Goal: Navigation & Orientation: Find specific page/section

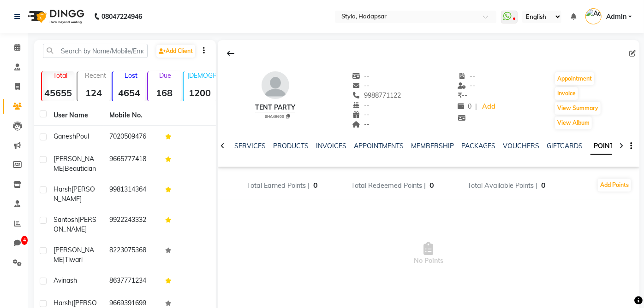
click at [255, 59] on div at bounding box center [428, 54] width 421 height 18
click at [240, 53] on button at bounding box center [230, 54] width 19 height 18
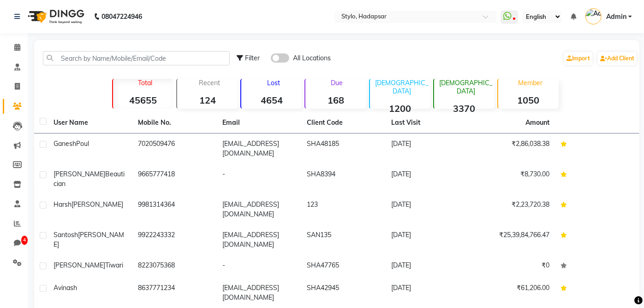
click at [184, 22] on nav "08047224946 Select Location × Stylo, Hadapsar WhatsApp Status ✕ Status: Disconn…" at bounding box center [322, 16] width 644 height 33
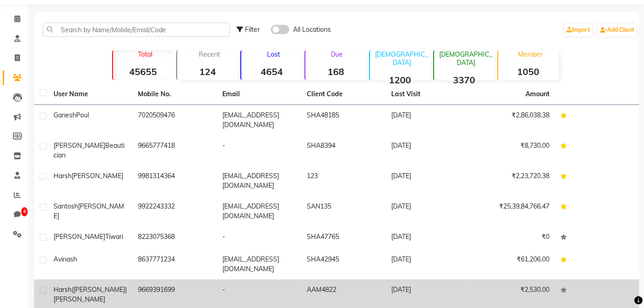
scroll to position [98, 0]
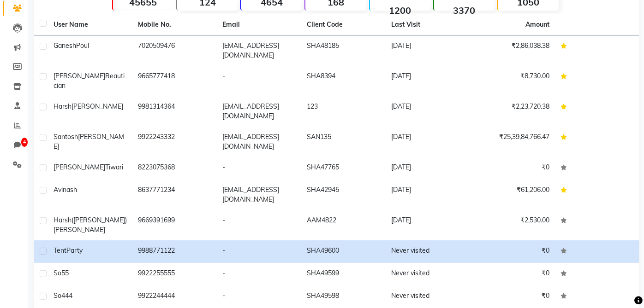
click at [10, 196] on div "Calendar Consultation Invoice Clients Leads Marketing Members Inventory Staff R…" at bounding box center [62, 131] width 124 height 406
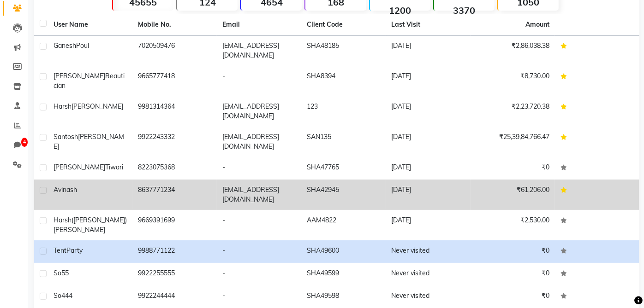
click at [50, 180] on td "Avinash" at bounding box center [90, 195] width 84 height 30
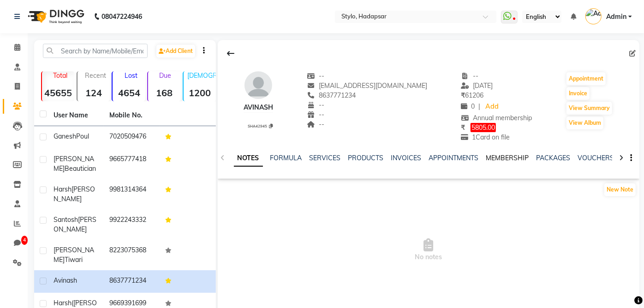
click at [511, 154] on link "MEMBERSHIP" at bounding box center [507, 158] width 43 height 8
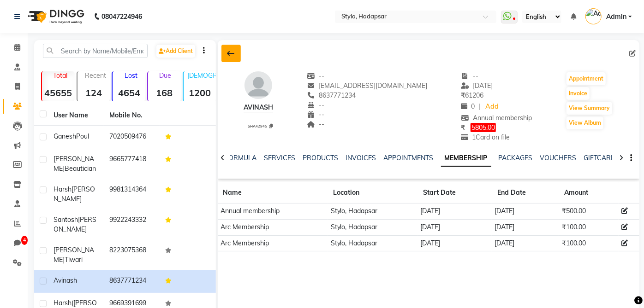
click at [228, 56] on icon at bounding box center [230, 53] width 7 height 7
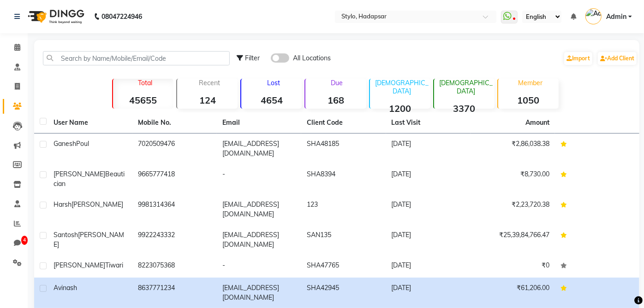
click at [65, 89] on div "Filter All Locations Import Add Client Total 45655 Recent 124 Lost 4654 Due 168…" at bounding box center [336, 236] width 605 height 392
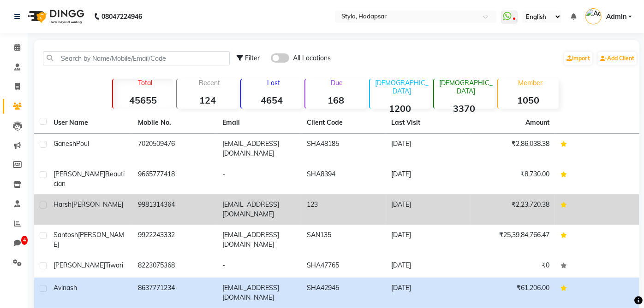
click at [85, 201] on span "[PERSON_NAME]" at bounding box center [97, 205] width 52 height 8
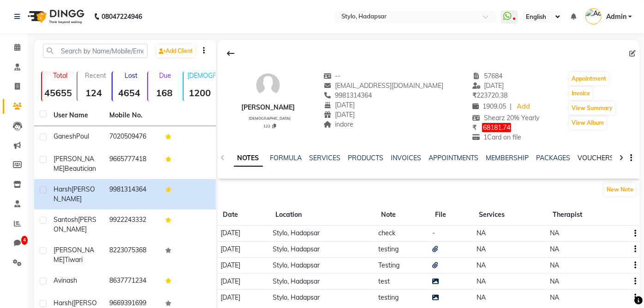
click at [591, 154] on link "VOUCHERS" at bounding box center [596, 158] width 36 height 8
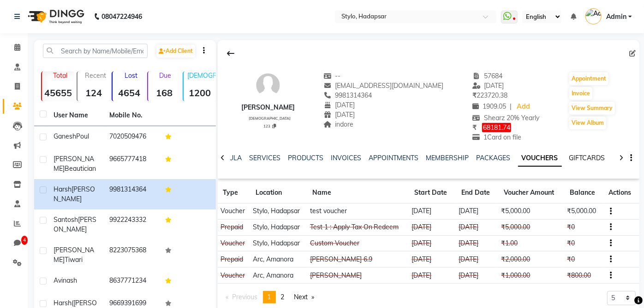
click at [592, 157] on link "GIFTCARDS" at bounding box center [587, 158] width 36 height 8
